Goal: Find specific page/section: Find specific page/section

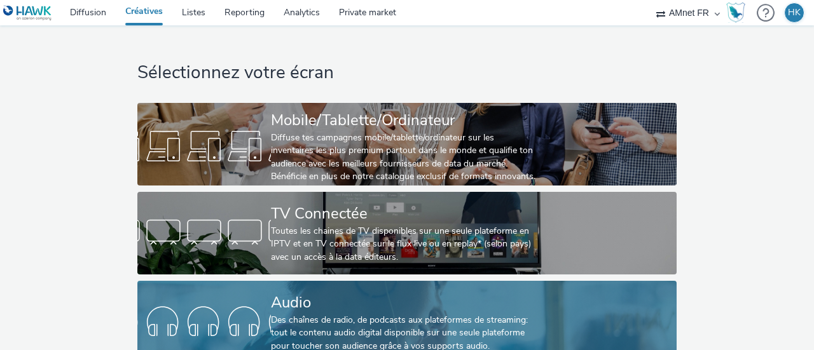
click at [349, 290] on div "Audio Des chaînes de radio, de podcasts aux plateformes de streaming: tout le c…" at bounding box center [404, 322] width 267 height 83
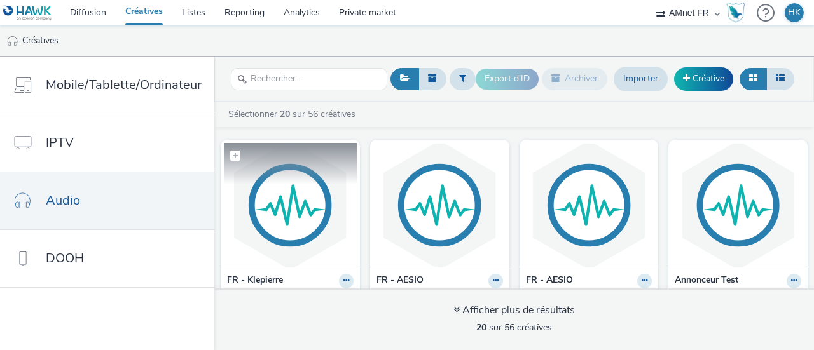
click at [310, 220] on img at bounding box center [290, 205] width 133 height 124
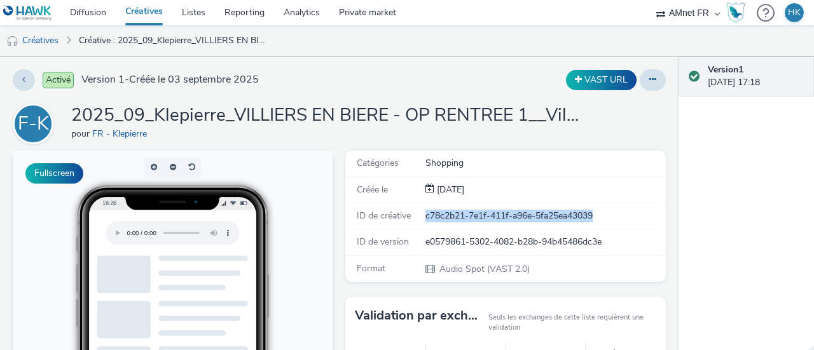
drag, startPoint x: 609, startPoint y: 214, endPoint x: 419, endPoint y: 217, distance: 190.1
click at [425, 217] on div "c78c2b21-7e1f-411f-a96e-5fa25ea43039" at bounding box center [544, 216] width 239 height 13
copy div "c78c2b21-7e1f-411f-a96e-5fa25ea43039"
click at [86, 10] on link "Diffusion" at bounding box center [87, 12] width 55 height 25
